Goal: Information Seeking & Learning: Learn about a topic

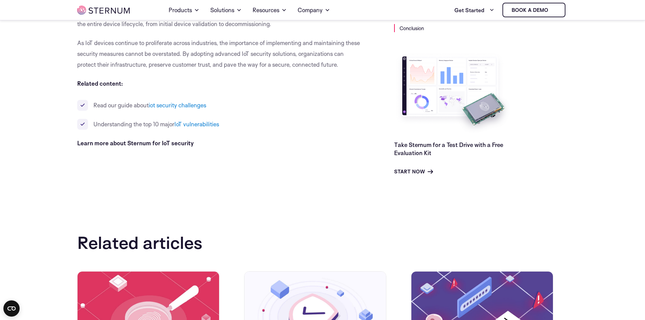
scroll to position [3920, 0]
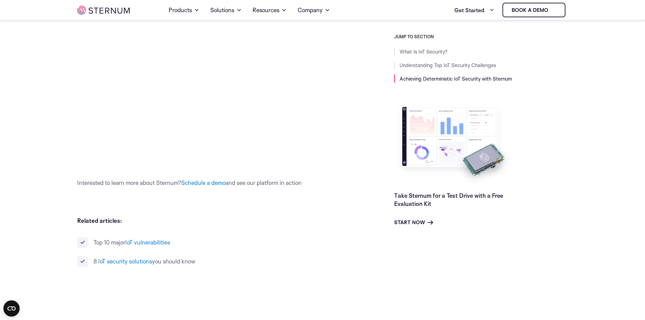
scroll to position [2869, 0]
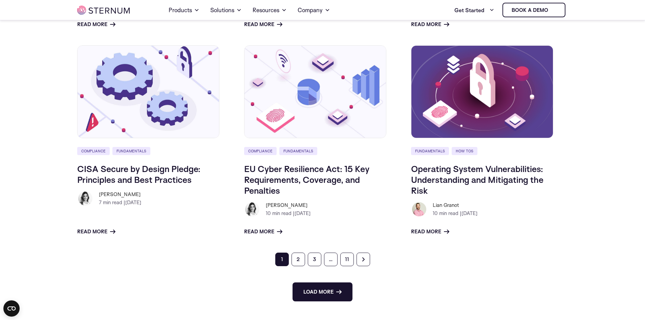
scroll to position [910, 0]
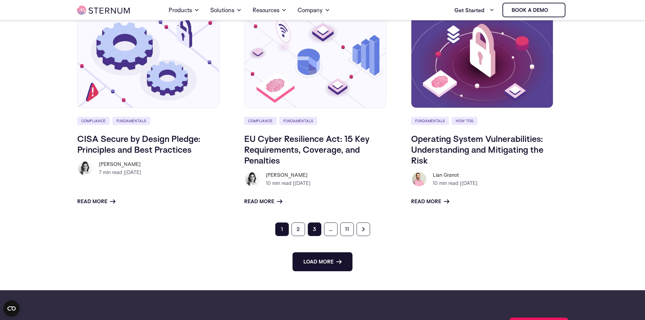
click at [311, 230] on link "3" at bounding box center [315, 229] width 14 height 14
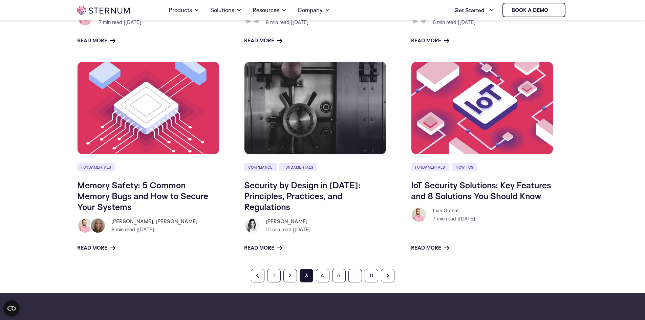
scroll to position [469, 0]
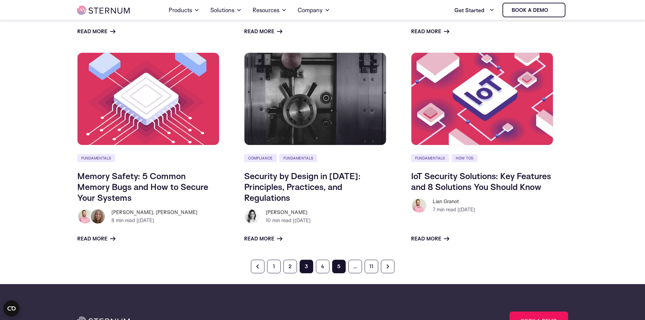
click at [338, 266] on link "5" at bounding box center [339, 266] width 14 height 14
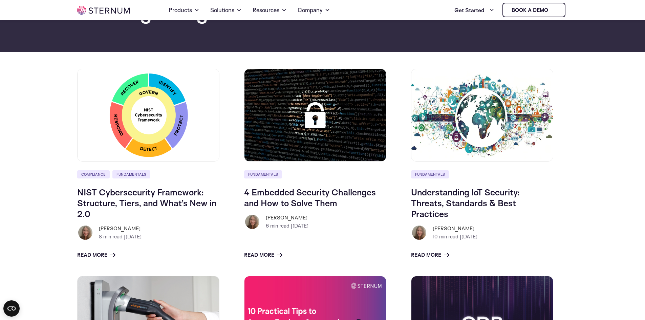
scroll to position [64, 0]
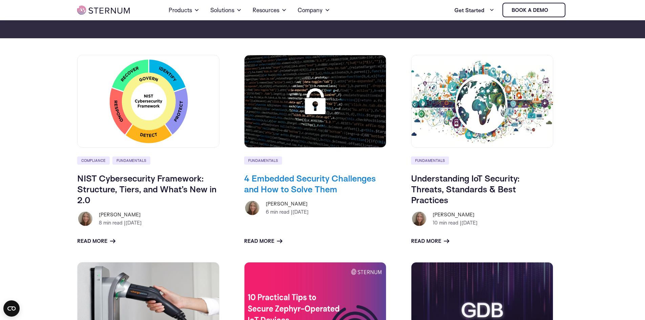
click at [319, 189] on link "4 Embedded Security Challenges and How to Solve Them" at bounding box center [310, 184] width 132 height 22
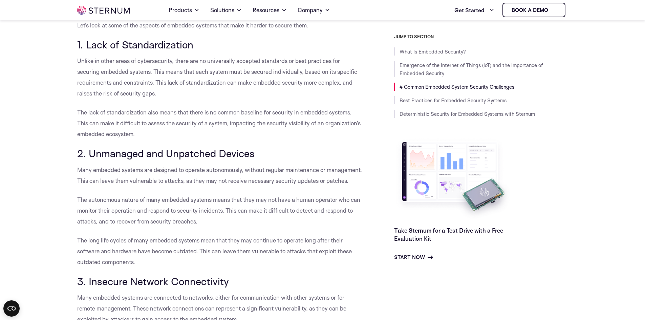
scroll to position [606, 0]
